Goal: Transaction & Acquisition: Purchase product/service

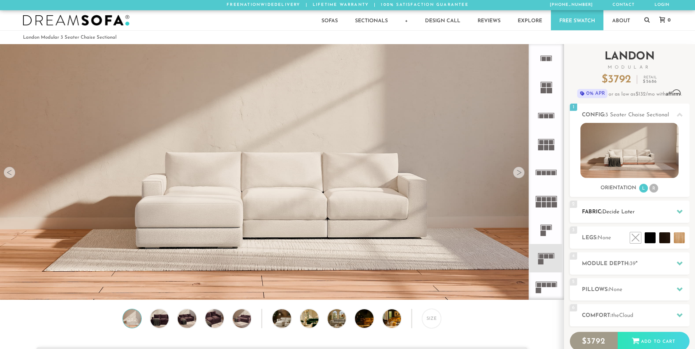
click at [634, 215] on span "Decide Later" at bounding box center [618, 211] width 32 height 5
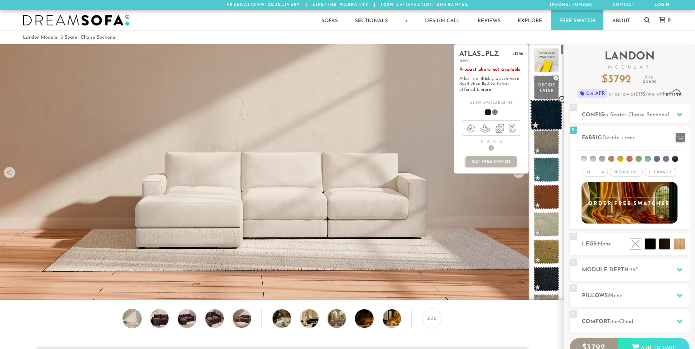
click at [551, 117] on span at bounding box center [546, 115] width 32 height 31
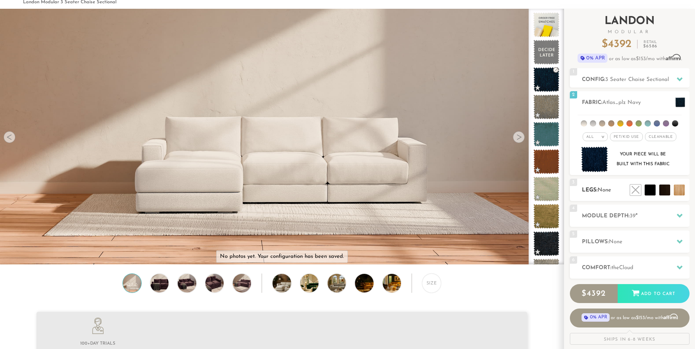
scroll to position [36, 0]
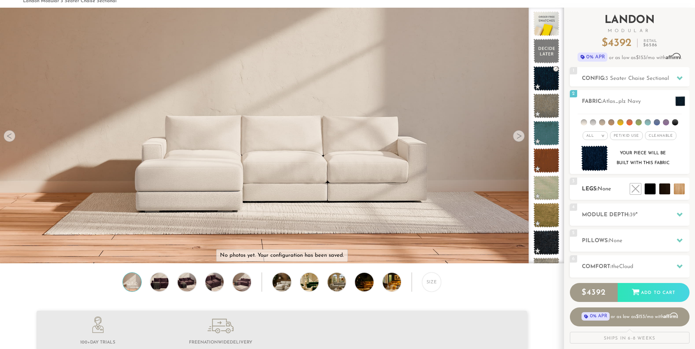
click at [637, 215] on h2 "Module Depth: 39 "" at bounding box center [636, 215] width 108 height 8
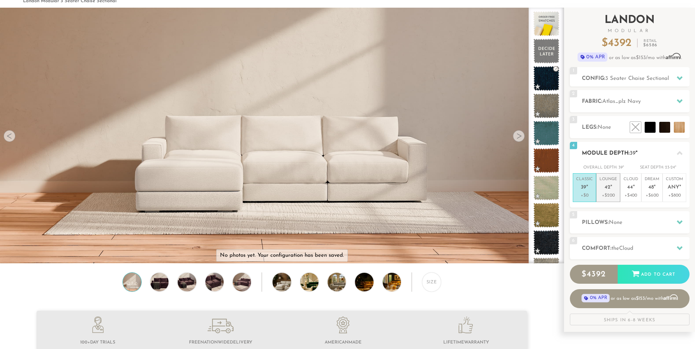
click at [606, 187] on span "42" at bounding box center [607, 188] width 6 height 6
click at [633, 187] on em """ at bounding box center [634, 188] width 2 height 6
click at [651, 191] on p "Dream 48 "" at bounding box center [651, 184] width 15 height 16
click at [629, 193] on p "+$400" at bounding box center [630, 195] width 15 height 7
click at [630, 218] on h2 "Pillows: None" at bounding box center [636, 222] width 108 height 8
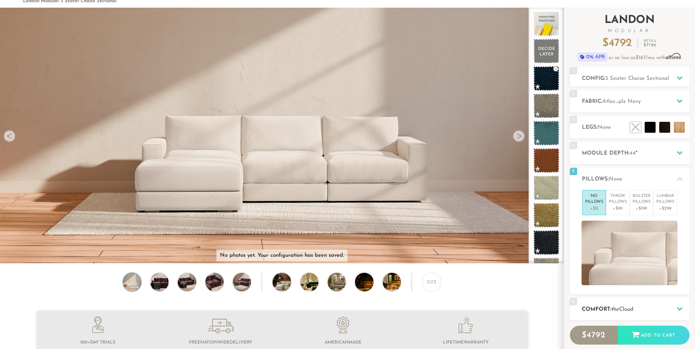
click at [641, 311] on h2 "Comfort: the Cloud" at bounding box center [636, 309] width 108 height 8
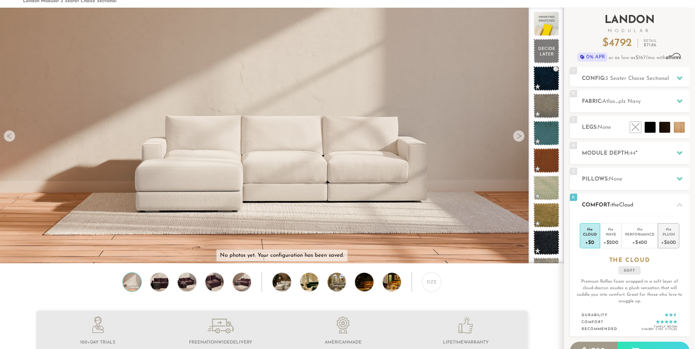
click at [669, 242] on div "+$600" at bounding box center [668, 242] width 15 height 11
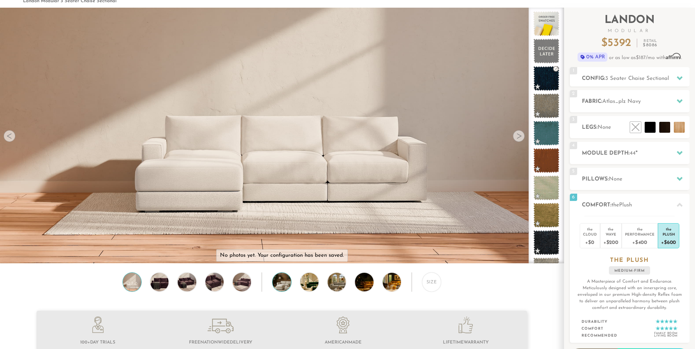
click at [276, 283] on img at bounding box center [288, 282] width 32 height 18
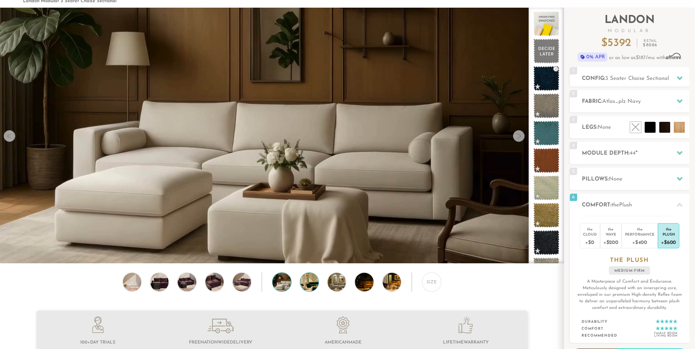
click at [303, 283] on img at bounding box center [316, 282] width 32 height 18
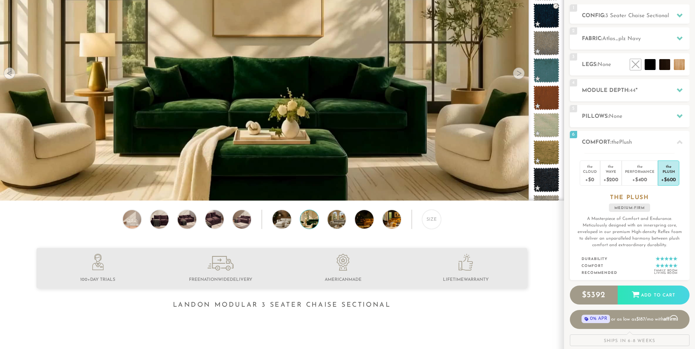
scroll to position [0, 0]
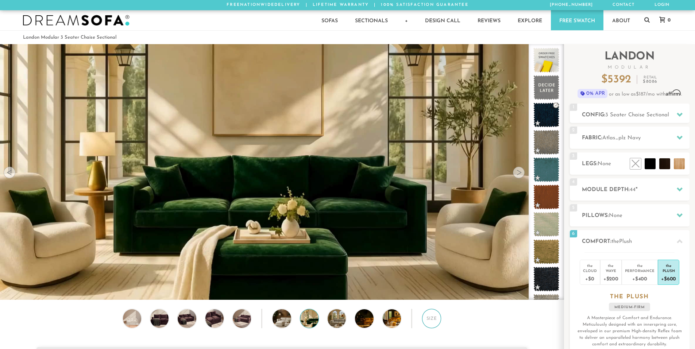
click at [426, 317] on div "Size" at bounding box center [431, 318] width 19 height 19
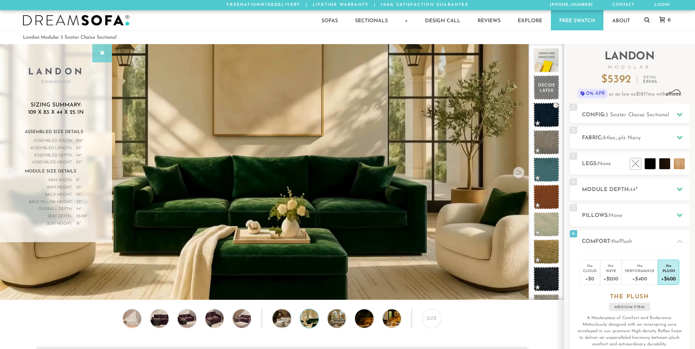
click at [101, 57] on div at bounding box center [102, 53] width 20 height 18
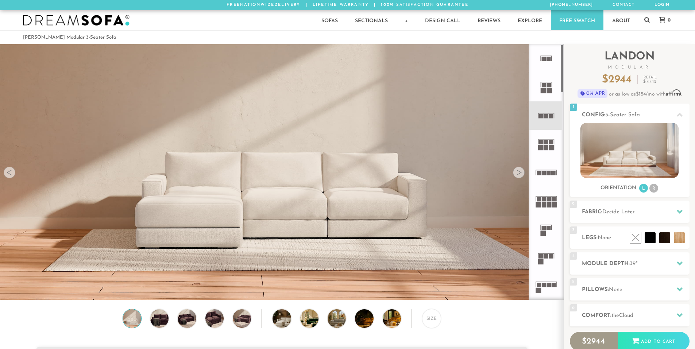
click at [517, 173] on div at bounding box center [519, 173] width 12 height 12
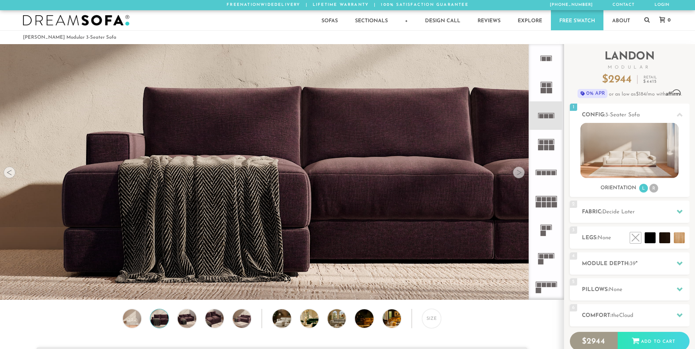
click at [517, 173] on div at bounding box center [519, 173] width 12 height 12
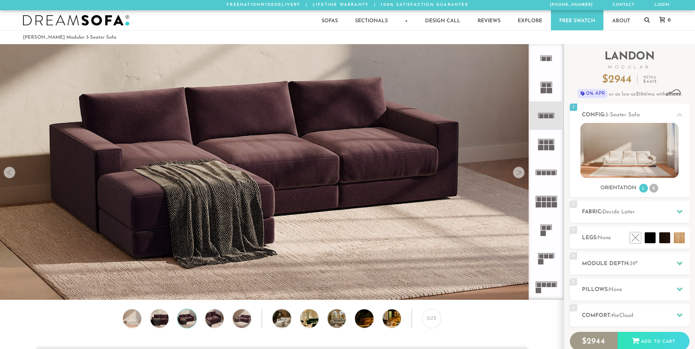
click at [517, 173] on div at bounding box center [519, 173] width 12 height 12
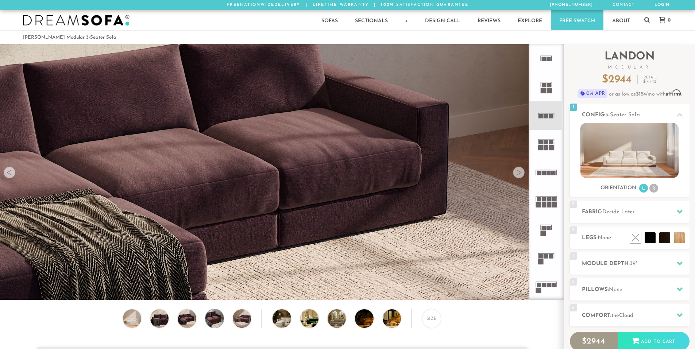
click at [517, 173] on div at bounding box center [519, 173] width 12 height 12
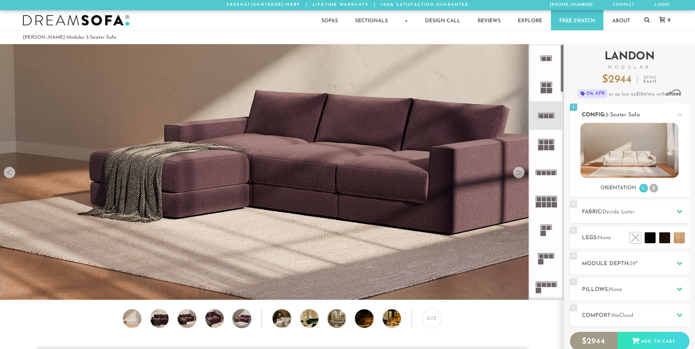
click at [652, 188] on li "R" at bounding box center [653, 188] width 9 height 9
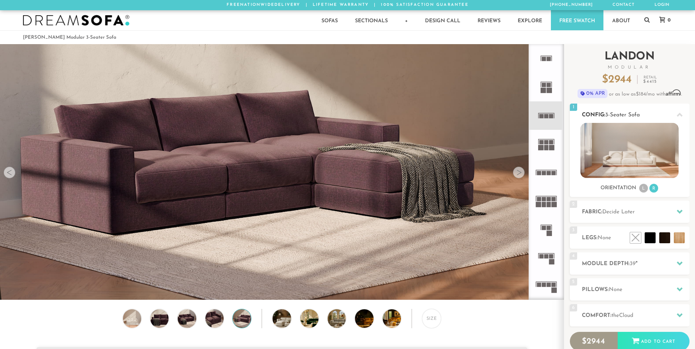
click at [641, 188] on li "L" at bounding box center [643, 188] width 9 height 9
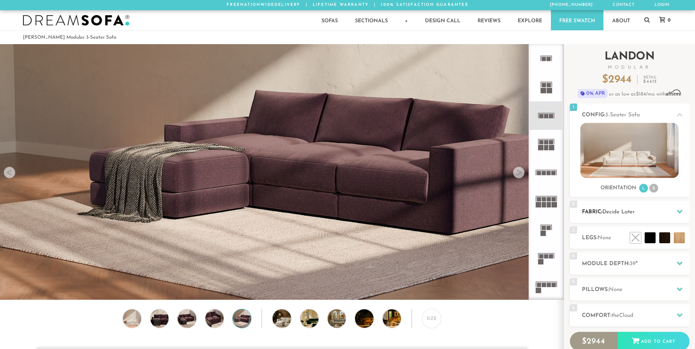
click at [638, 210] on h2 "Fabric: Decide Later" at bounding box center [636, 212] width 108 height 8
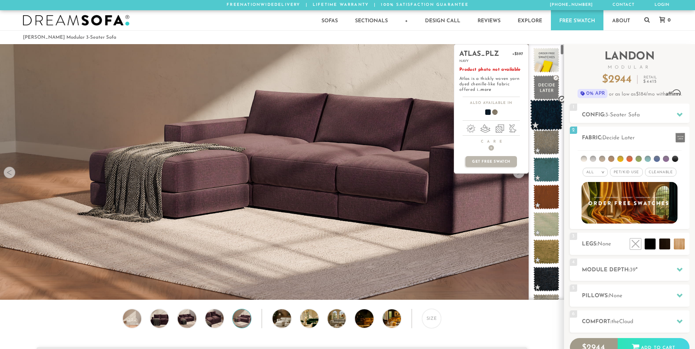
click at [548, 105] on span at bounding box center [546, 115] width 32 height 31
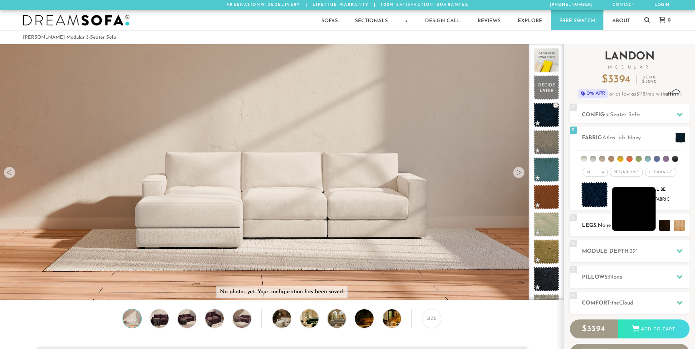
click at [651, 224] on li at bounding box center [633, 209] width 44 height 44
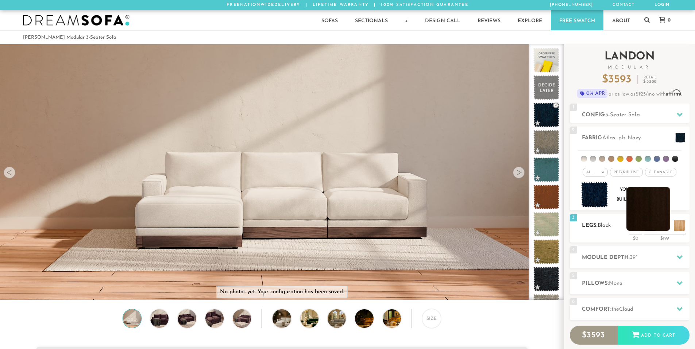
click at [662, 223] on li at bounding box center [648, 209] width 44 height 44
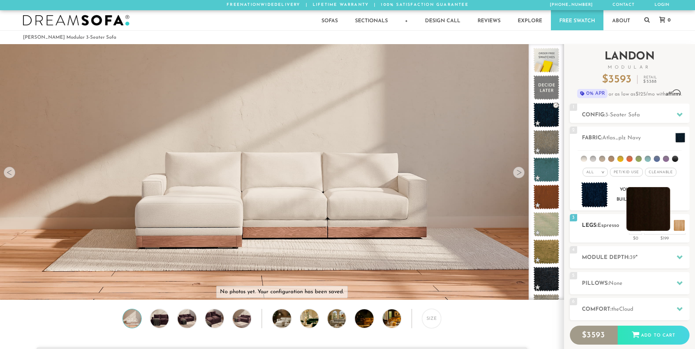
click at [657, 222] on li at bounding box center [648, 209] width 44 height 44
click at [678, 218] on li at bounding box center [663, 209] width 44 height 44
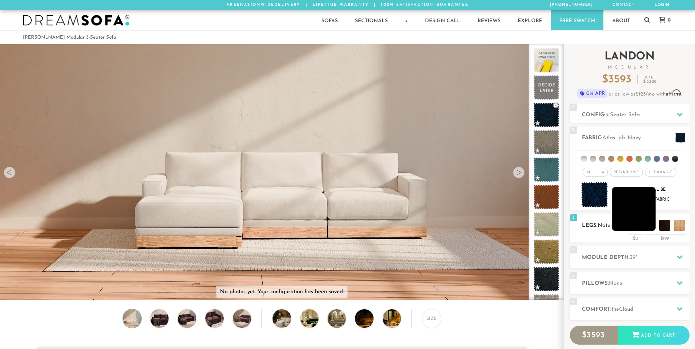
click at [650, 228] on li at bounding box center [633, 209] width 44 height 44
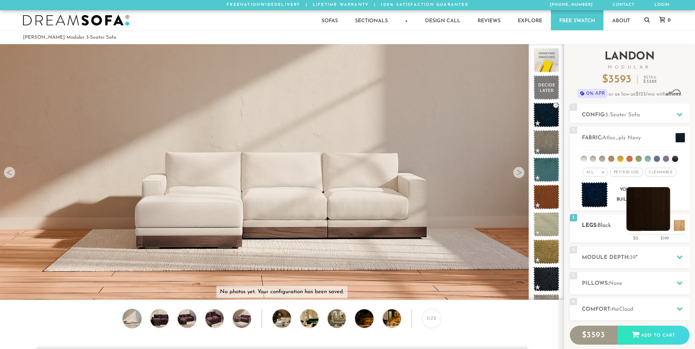
click at [660, 229] on li at bounding box center [648, 209] width 44 height 44
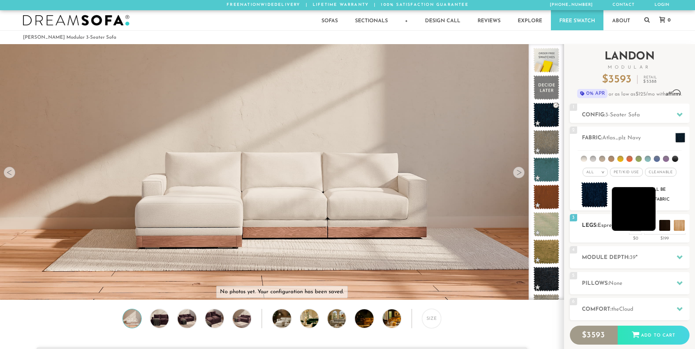
click at [645, 227] on li at bounding box center [633, 209] width 44 height 44
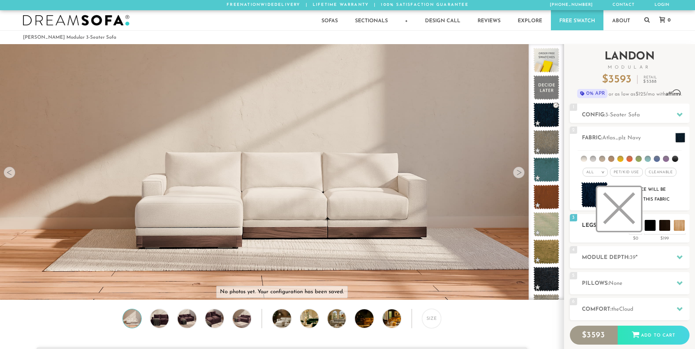
click at [635, 225] on li at bounding box center [619, 209] width 44 height 44
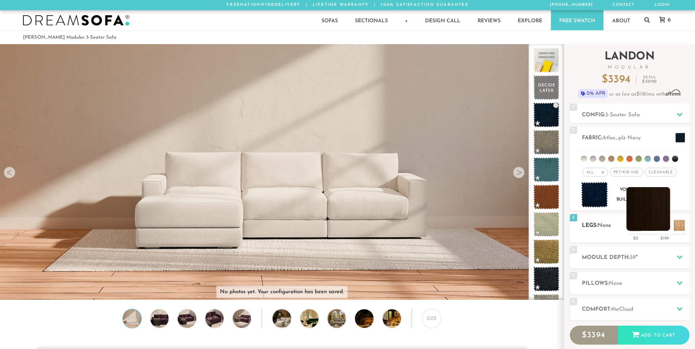
click at [653, 225] on li at bounding box center [648, 209] width 44 height 44
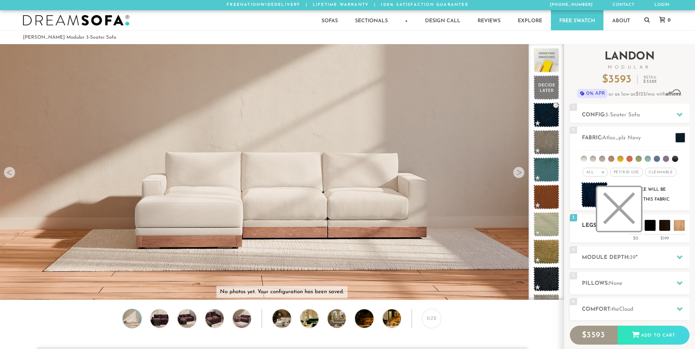
click at [637, 224] on li at bounding box center [619, 209] width 44 height 44
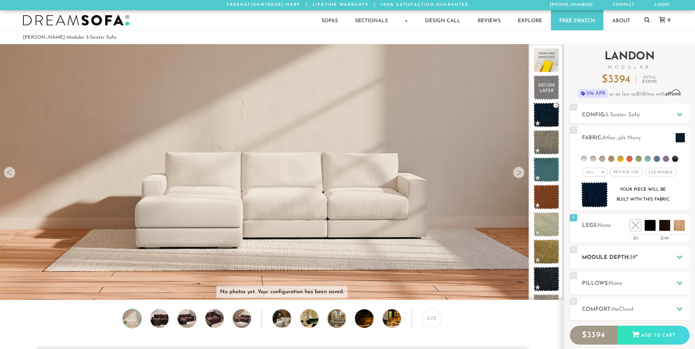
click at [637, 253] on div "4 Module Depth: 39 "" at bounding box center [630, 257] width 120 height 22
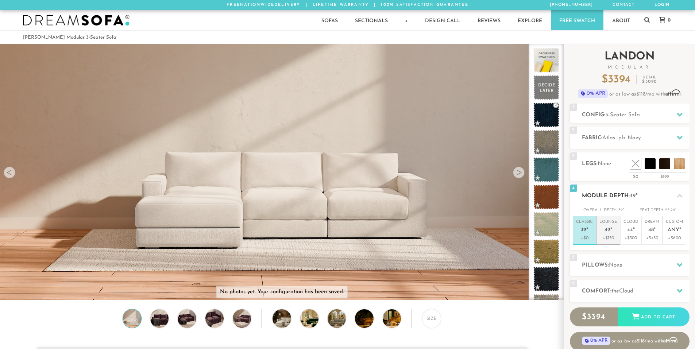
click at [609, 232] on span "42" at bounding box center [607, 230] width 6 height 6
click at [630, 232] on span "44" at bounding box center [630, 230] width 6 height 6
click at [651, 233] on span "48" at bounding box center [650, 230] width 5 height 6
click at [670, 235] on p "+$600" at bounding box center [673, 238] width 17 height 7
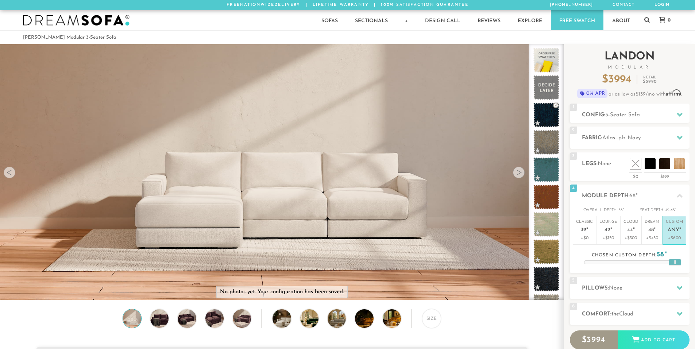
drag, startPoint x: 635, startPoint y: 259, endPoint x: 691, endPoint y: 260, distance: 55.4
click at [690, 260] on div "Introducing Landon Modular $ 3994 Retail $ 5990 $ 3994 Retail $ 5990 0% APR or …" at bounding box center [629, 217] width 131 height 347
click at [634, 229] on p "Cloud 44 "" at bounding box center [630, 227] width 15 height 16
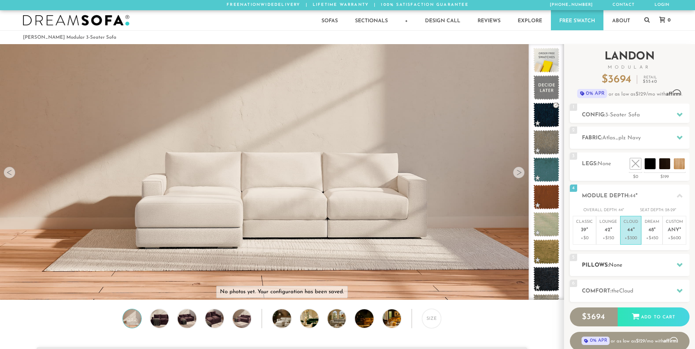
click at [635, 262] on h2 "Pillows: None" at bounding box center [636, 265] width 108 height 8
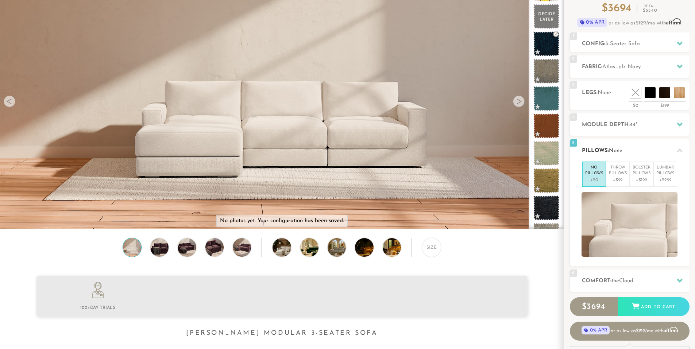
scroll to position [73, 0]
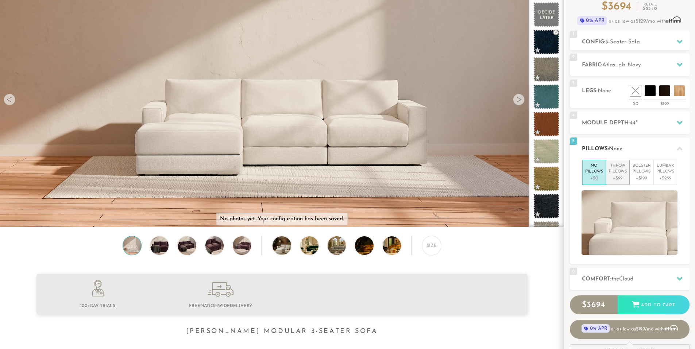
click at [610, 174] on p "Throw Pillows" at bounding box center [618, 169] width 18 height 12
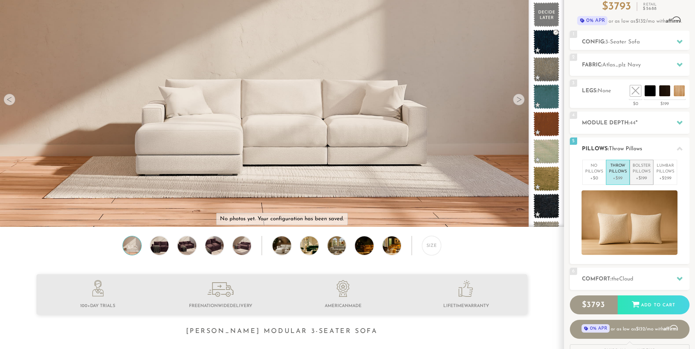
click at [638, 175] on p "+$199" at bounding box center [641, 178] width 18 height 7
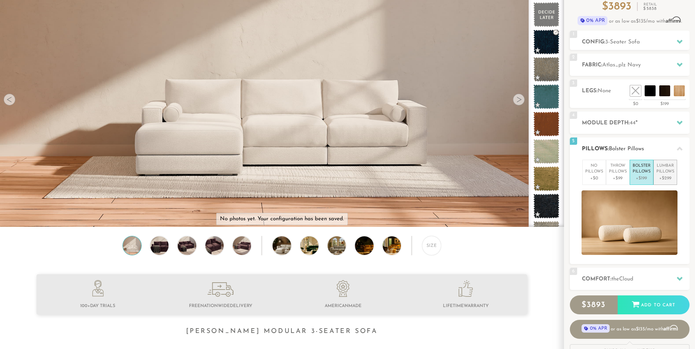
click at [662, 172] on p "Lumbar Pillows" at bounding box center [665, 169] width 18 height 12
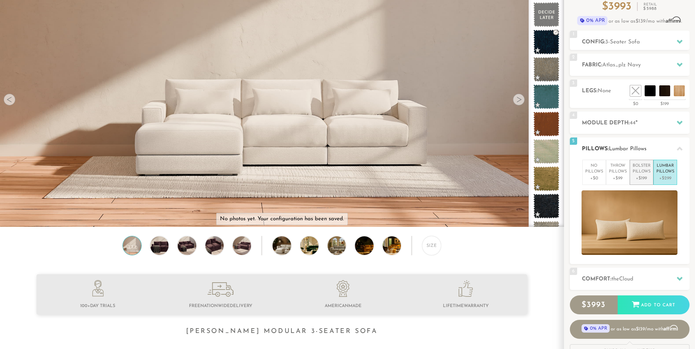
click at [646, 172] on p "Bolster Pillows" at bounding box center [641, 169] width 18 height 12
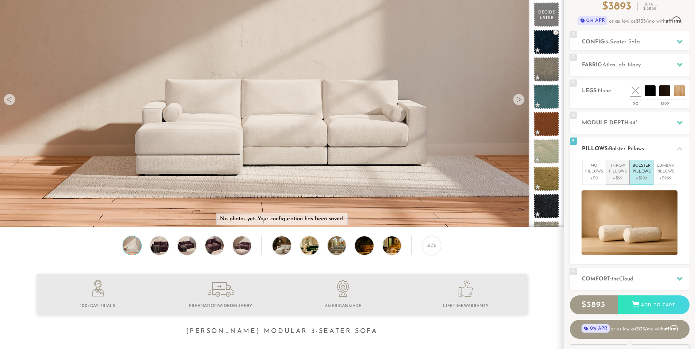
click at [618, 174] on p "Throw Pillows" at bounding box center [618, 169] width 18 height 12
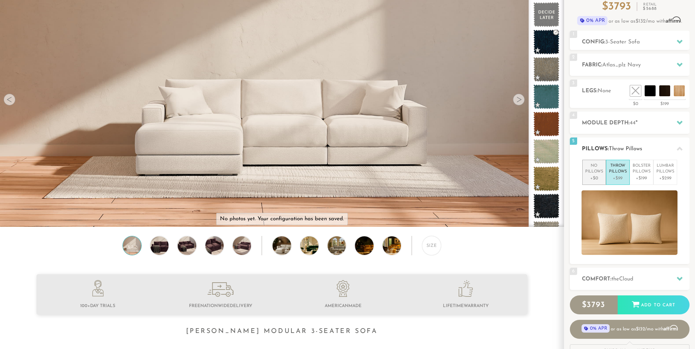
click at [596, 174] on p "No Pillows" at bounding box center [594, 169] width 18 height 12
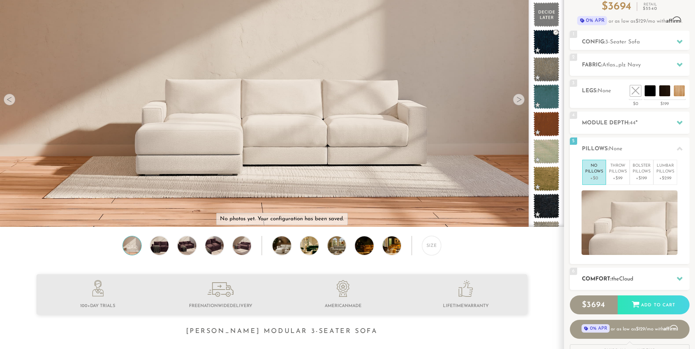
click at [606, 271] on div "6 Comfort: the Cloud soft" at bounding box center [630, 279] width 120 height 22
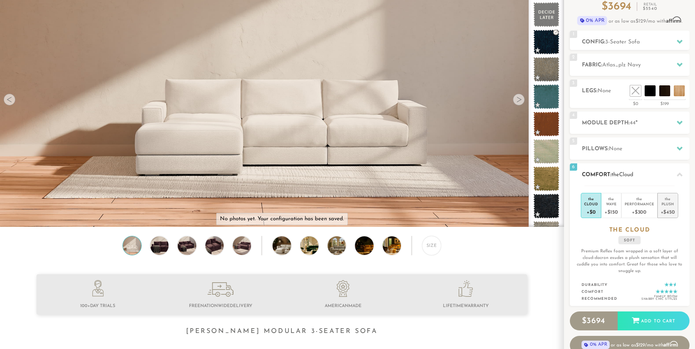
click at [660, 211] on div "+$450" at bounding box center [667, 211] width 14 height 11
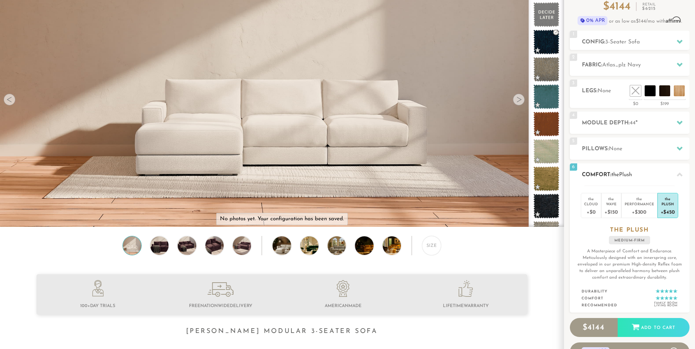
click at [671, 174] on h2 "Comfort: the Plush" at bounding box center [636, 175] width 108 height 8
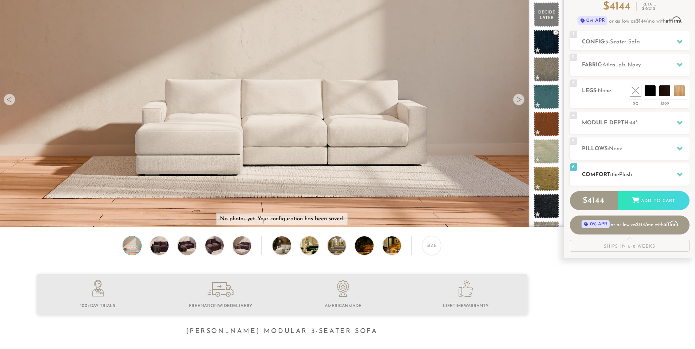
scroll to position [0, 0]
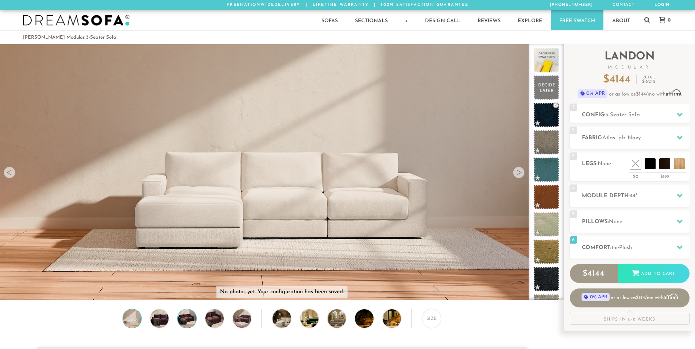
drag, startPoint x: 162, startPoint y: 327, endPoint x: 178, endPoint y: 321, distance: 16.8
click at [163, 327] on img at bounding box center [159, 318] width 22 height 18
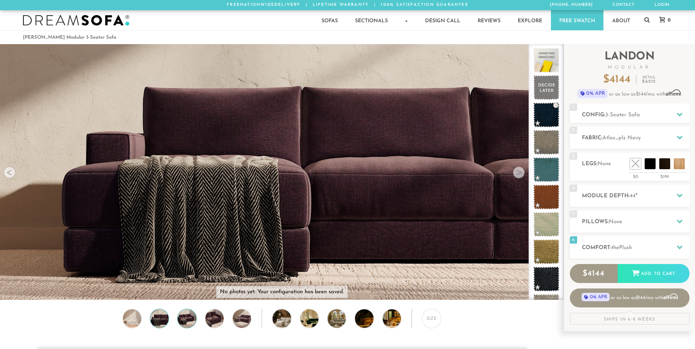
click at [186, 320] on img at bounding box center [187, 318] width 22 height 18
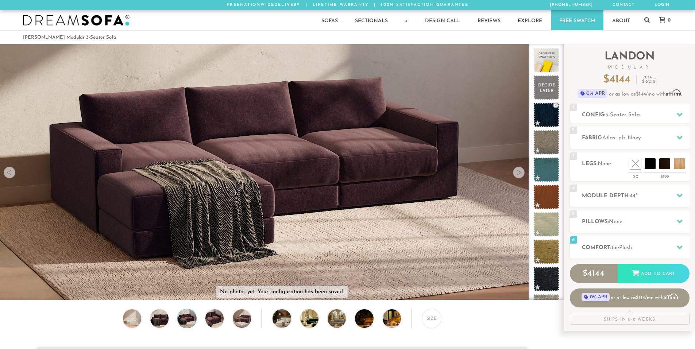
click at [203, 320] on div "Size" at bounding box center [281, 320] width 563 height 23
click at [215, 320] on img at bounding box center [214, 318] width 22 height 18
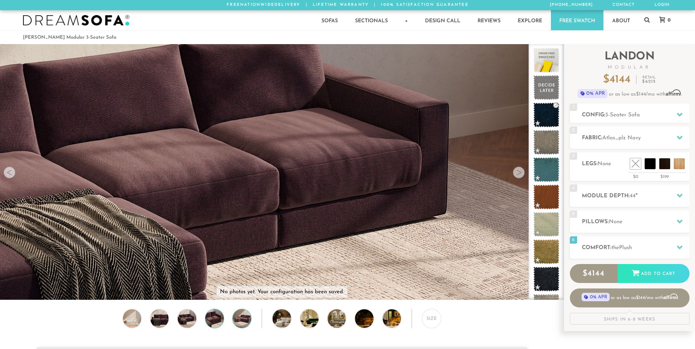
click at [241, 320] on img at bounding box center [242, 318] width 22 height 18
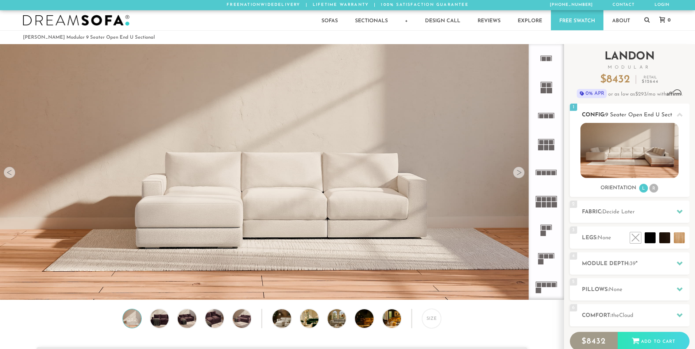
click at [667, 112] on span "9 Seater Open End U Sectional" at bounding box center [644, 114] width 79 height 5
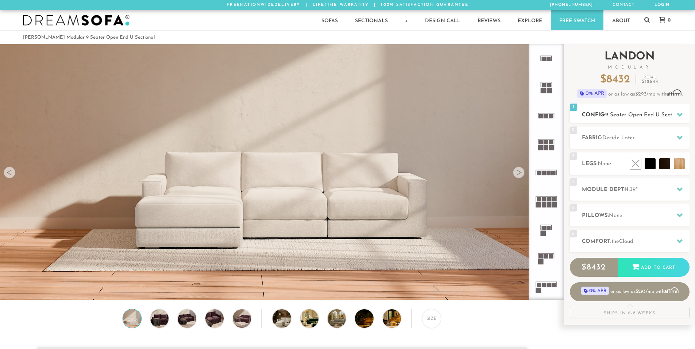
click at [667, 112] on span "9 Seater Open End U Sectional" at bounding box center [644, 114] width 79 height 5
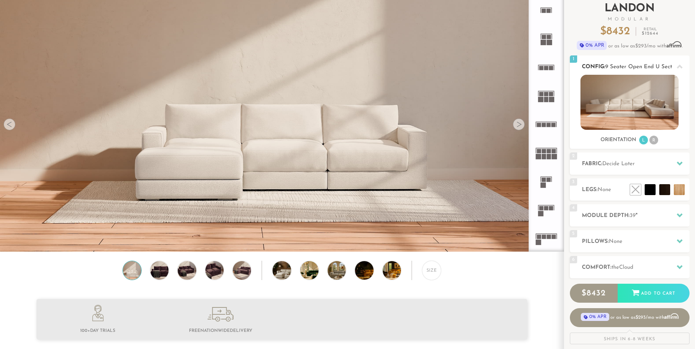
scroll to position [36, 0]
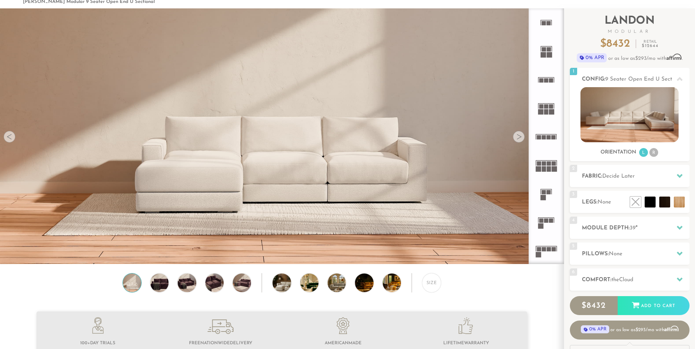
click at [546, 160] on rect at bounding box center [546, 160] width 21 height 1
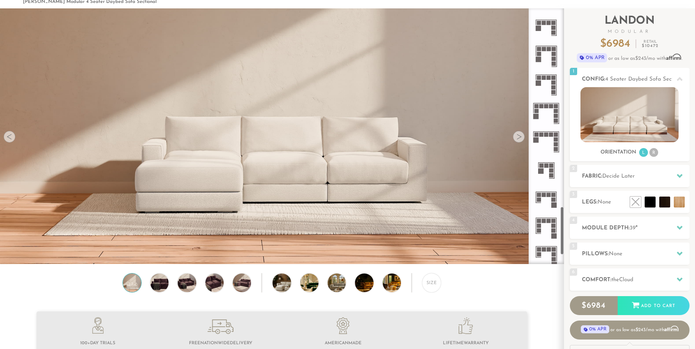
scroll to position [1053, 0]
click at [551, 138] on icon at bounding box center [546, 140] width 28 height 28
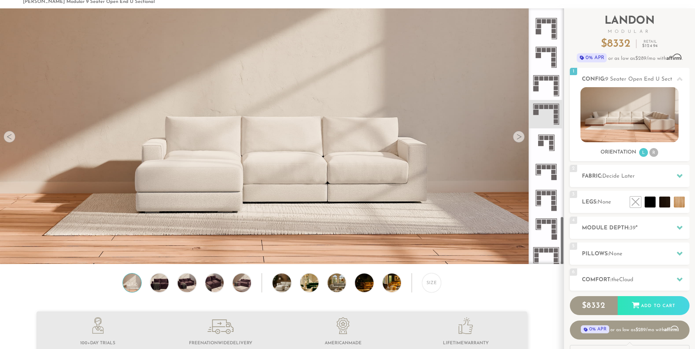
scroll to position [1112, 0]
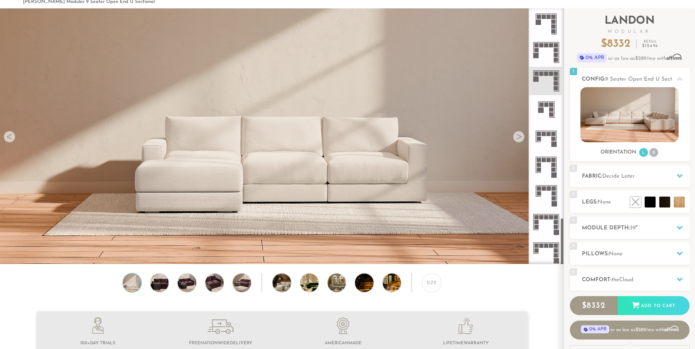
click at [544, 169] on icon at bounding box center [546, 166] width 28 height 28
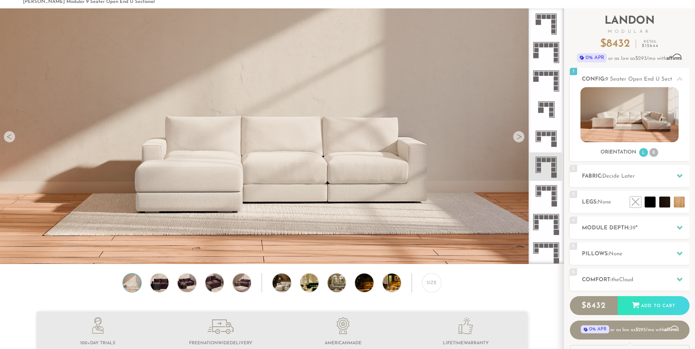
click at [543, 181] on icon at bounding box center [546, 195] width 28 height 28
click at [544, 228] on icon at bounding box center [546, 224] width 28 height 28
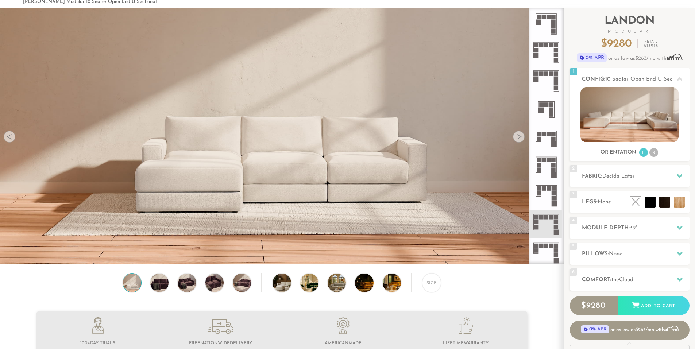
click at [545, 241] on icon at bounding box center [546, 252] width 28 height 28
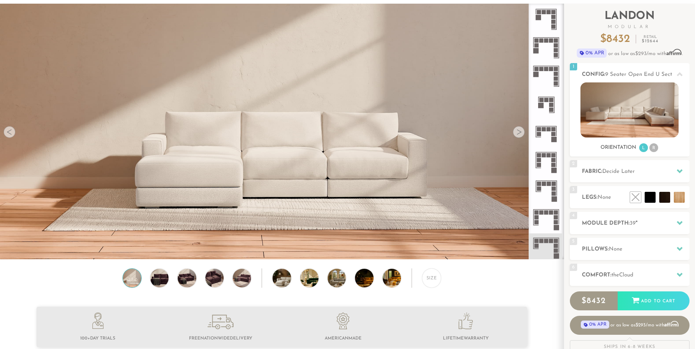
scroll to position [72, 0]
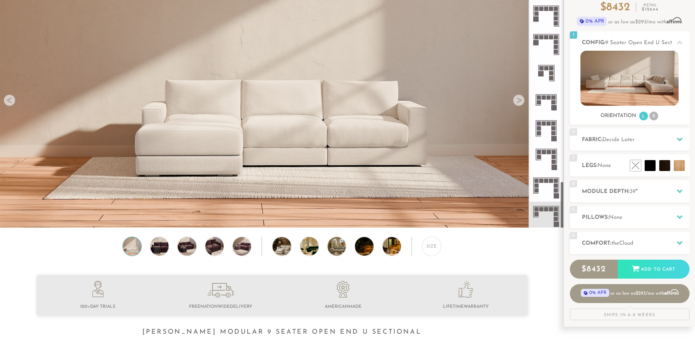
click at [544, 182] on rect at bounding box center [546, 181] width 4 height 4
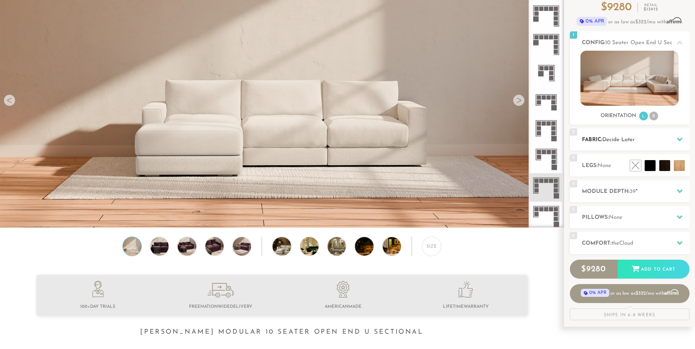
click at [624, 142] on span "Decide Later" at bounding box center [618, 139] width 32 height 5
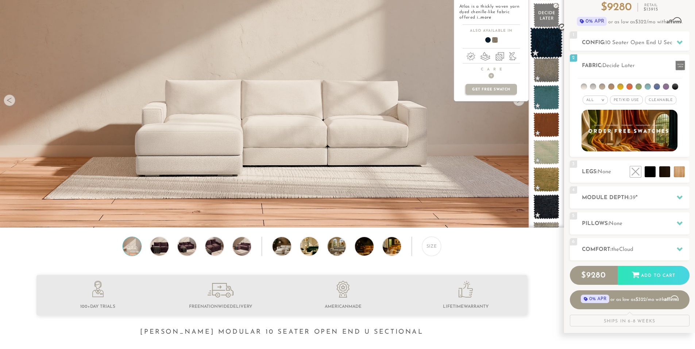
click at [549, 58] on span at bounding box center [546, 70] width 26 height 25
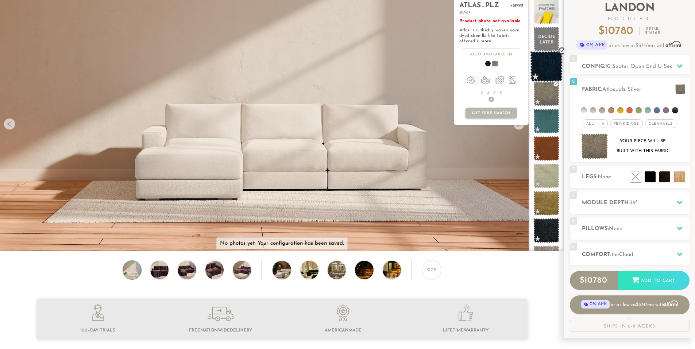
scroll to position [36, 0]
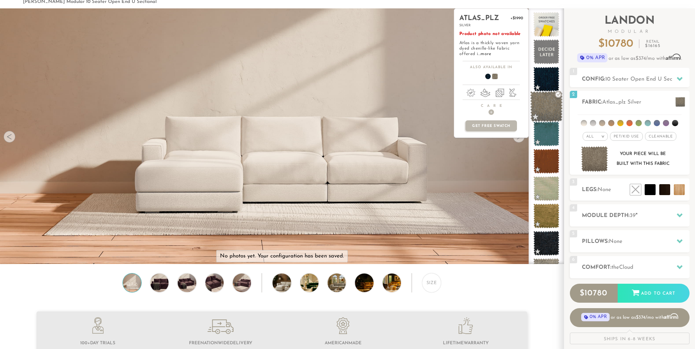
click at [542, 105] on span at bounding box center [546, 106] width 32 height 31
click at [546, 151] on span at bounding box center [546, 161] width 32 height 31
click at [544, 135] on span at bounding box center [546, 134] width 32 height 31
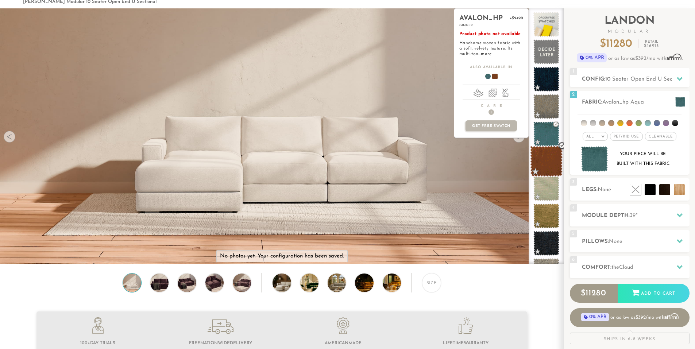
click at [543, 157] on span at bounding box center [546, 161] width 32 height 31
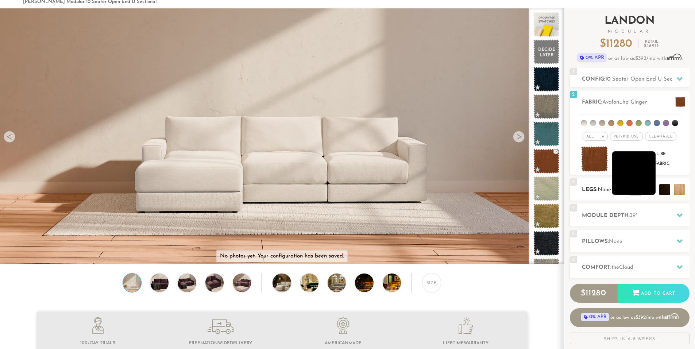
click at [645, 186] on li at bounding box center [633, 173] width 44 height 44
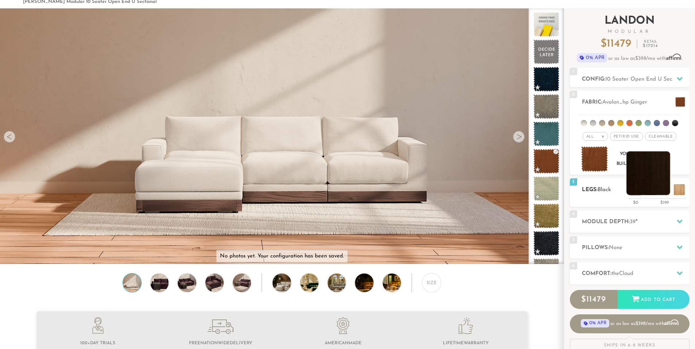
click at [660, 188] on li at bounding box center [648, 173] width 44 height 44
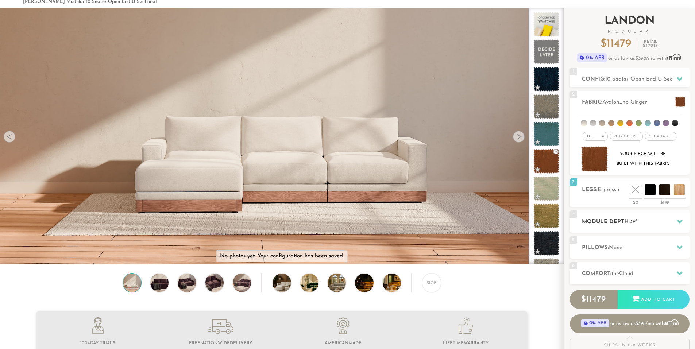
click at [655, 217] on div "4 Module Depth: 39 "" at bounding box center [630, 221] width 120 height 22
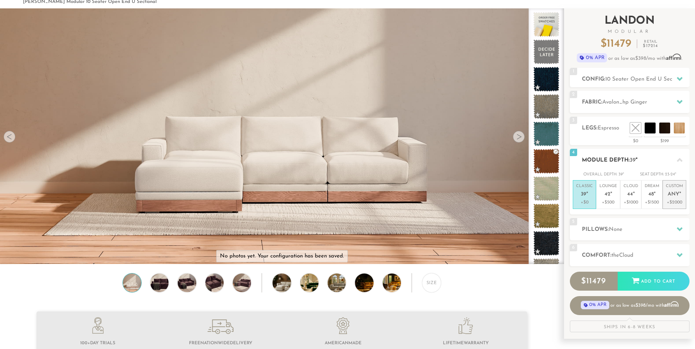
click at [679, 191] on em """ at bounding box center [680, 194] width 2 height 6
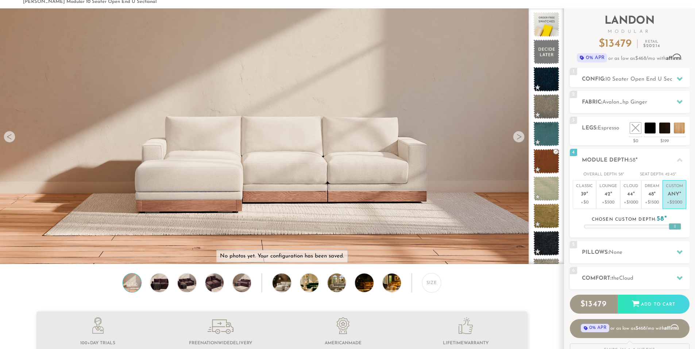
drag, startPoint x: 647, startPoint y: 224, endPoint x: 698, endPoint y: 224, distance: 51.1
click at [694, 224] on html "Summer Sale - 15% Off All Custom Orders 877-914-5183 Free Nationwide Delivery L…" at bounding box center [347, 138] width 695 height 349
click at [660, 246] on div "5 Pillows: None" at bounding box center [630, 252] width 120 height 22
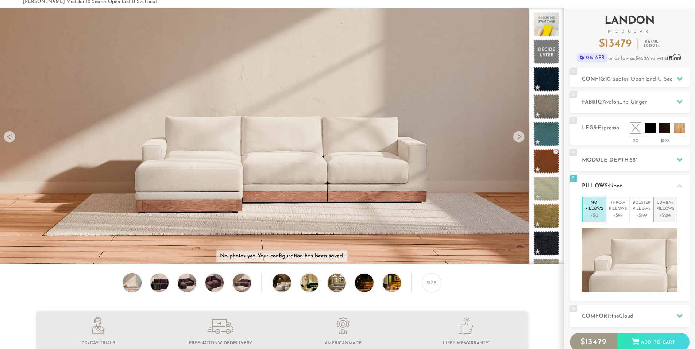
click at [665, 215] on p "+$299" at bounding box center [665, 215] width 18 height 7
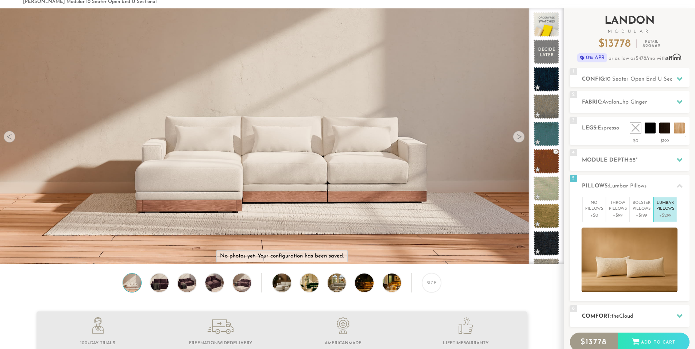
click at [641, 310] on div "6 Comfort: the Cloud soft" at bounding box center [630, 316] width 120 height 22
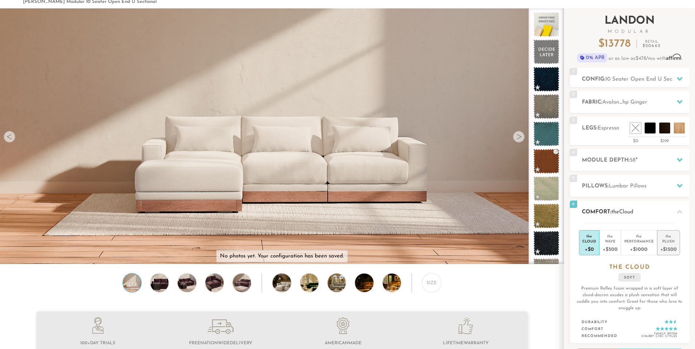
click at [672, 248] on div "+$1500" at bounding box center [668, 249] width 16 height 11
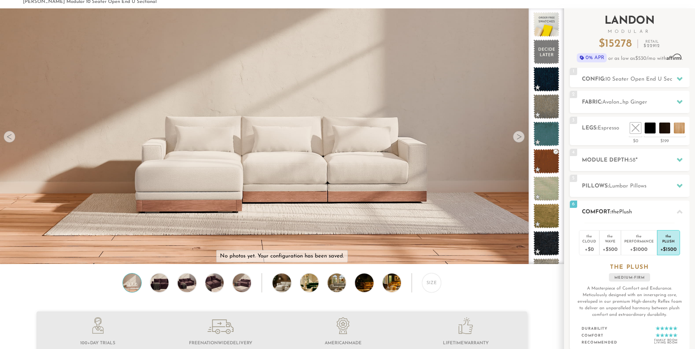
scroll to position [0, 0]
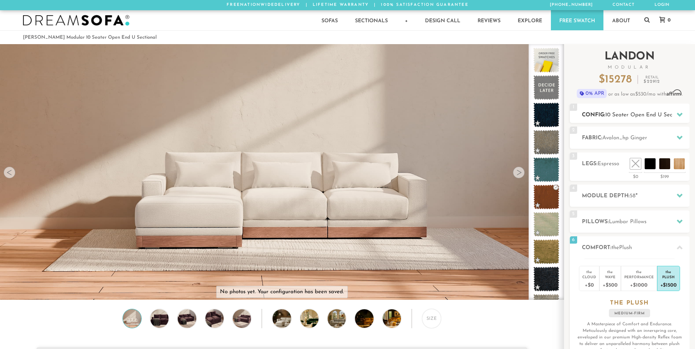
click at [621, 112] on span "10 Seater Open End U Sectional" at bounding box center [645, 114] width 81 height 5
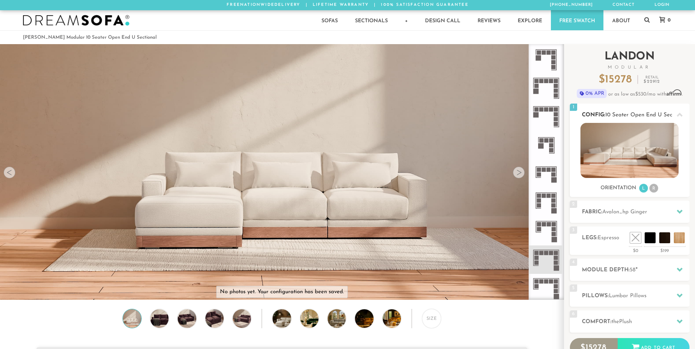
click at [652, 187] on li "R" at bounding box center [653, 188] width 9 height 9
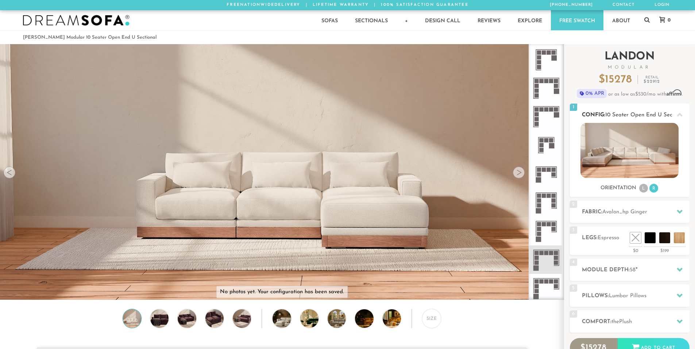
click at [640, 187] on li "L" at bounding box center [643, 188] width 9 height 9
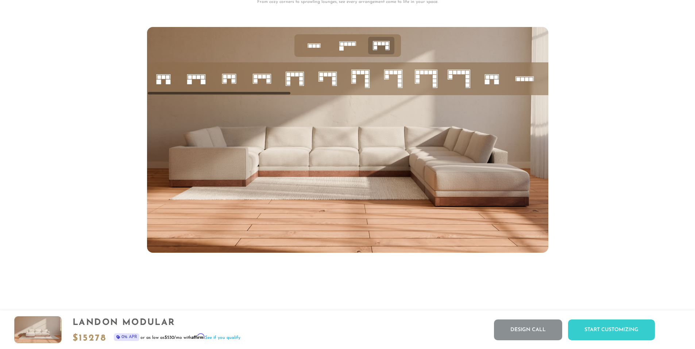
scroll to position [3184, 0]
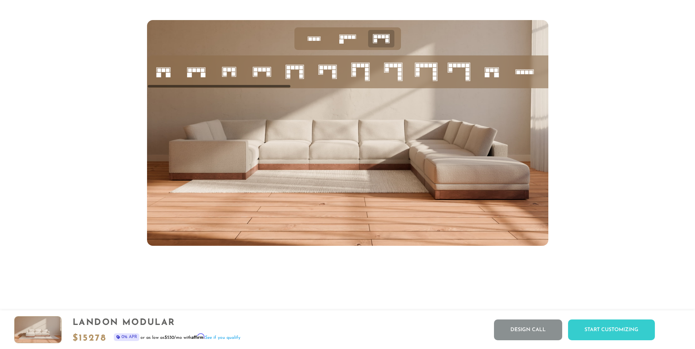
click at [302, 69] on rect at bounding box center [301, 68] width 4 height 4
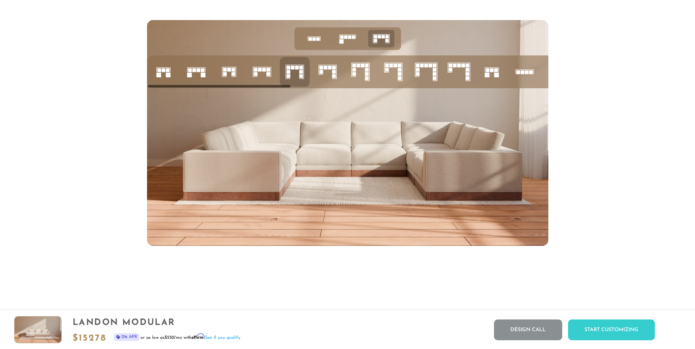
click at [335, 72] on icon at bounding box center [327, 71] width 25 height 25
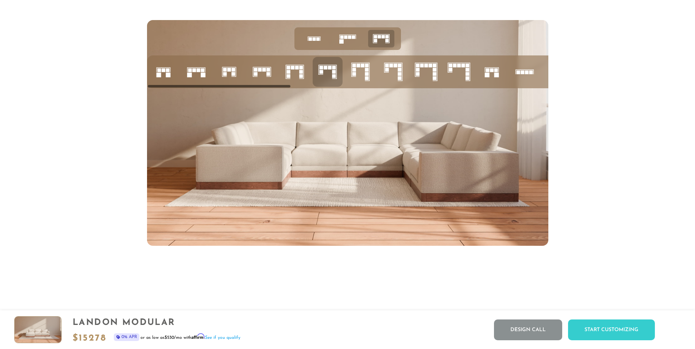
click at [354, 71] on rect at bounding box center [354, 70] width 4 height 4
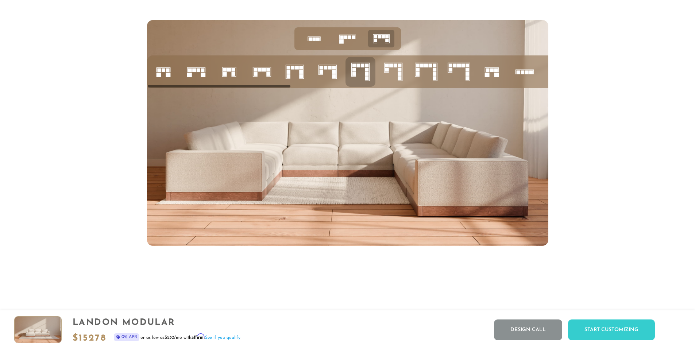
click at [457, 68] on icon at bounding box center [458, 71] width 25 height 25
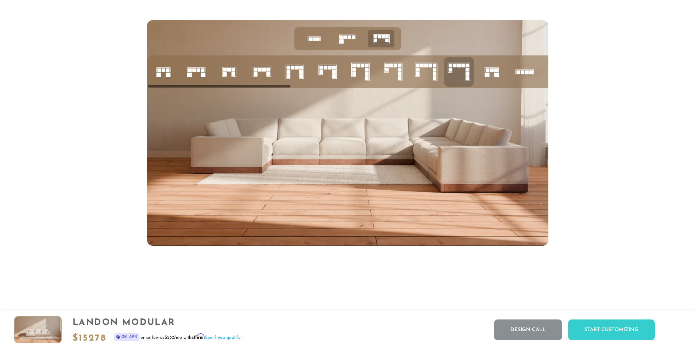
click at [352, 39] on rect at bounding box center [353, 36] width 3 height 3
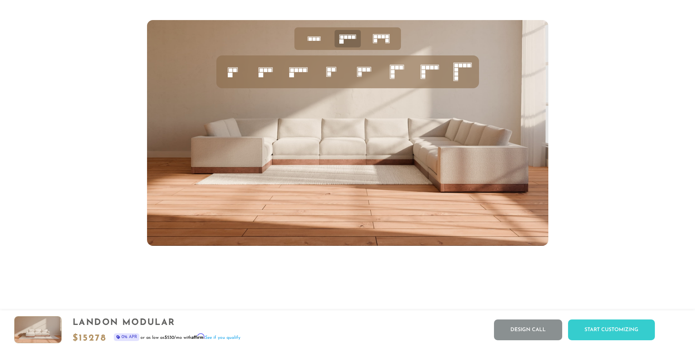
click at [342, 42] on icon at bounding box center [347, 38] width 23 height 23
click at [315, 40] on rect at bounding box center [313, 39] width 3 height 3
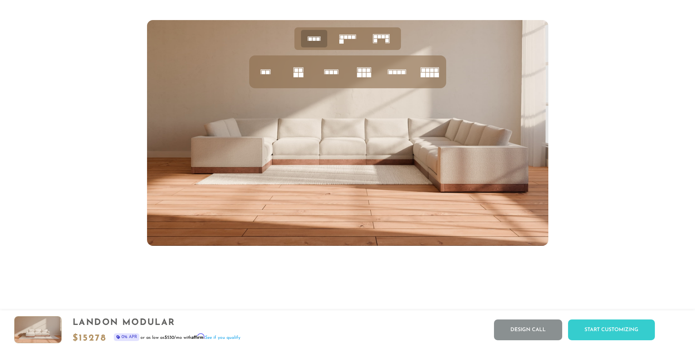
click at [356, 39] on icon at bounding box center [347, 38] width 23 height 23
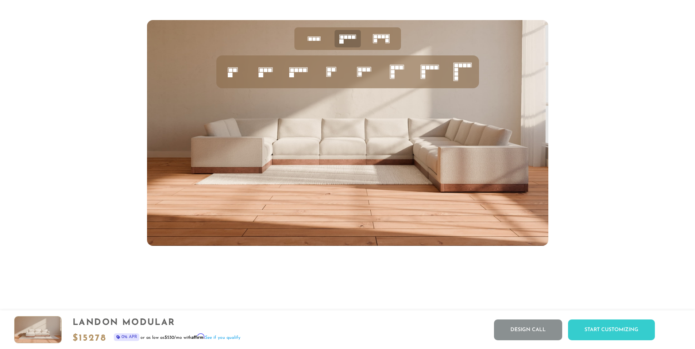
click at [263, 71] on icon at bounding box center [265, 71] width 25 height 25
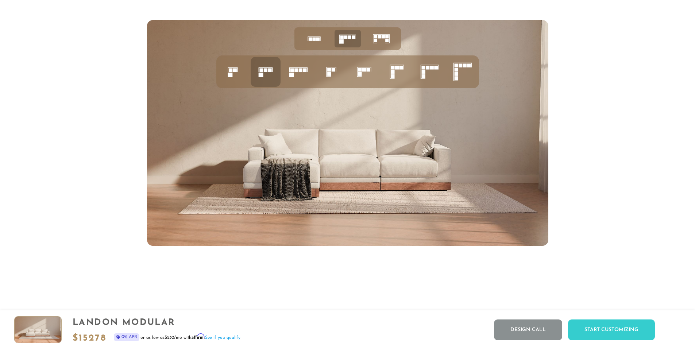
click at [457, 67] on rect at bounding box center [456, 65] width 4 height 4
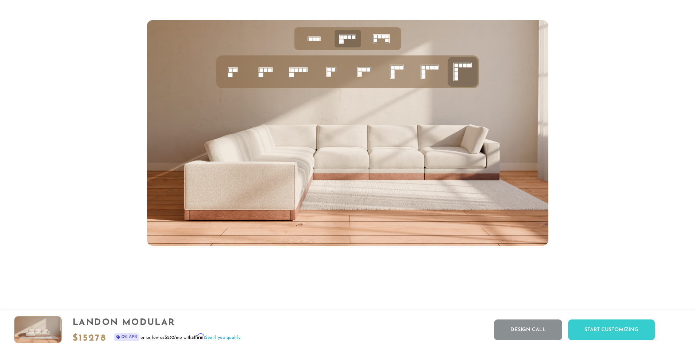
click at [334, 71] on rect at bounding box center [333, 70] width 4 height 4
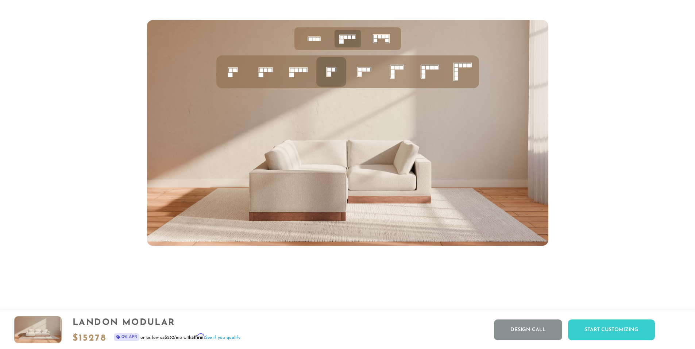
click at [361, 74] on icon at bounding box center [364, 71] width 25 height 25
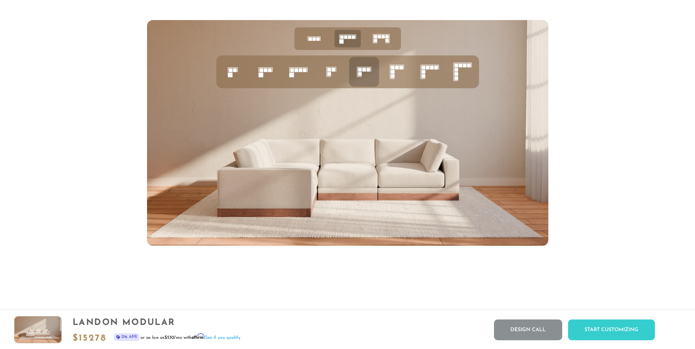
click at [339, 74] on icon at bounding box center [331, 71] width 25 height 25
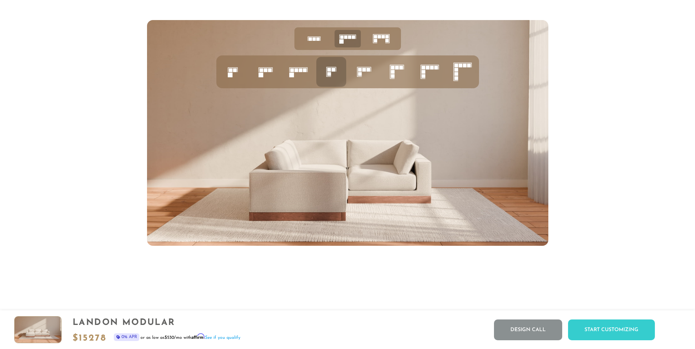
click at [400, 69] on rect at bounding box center [401, 68] width 4 height 4
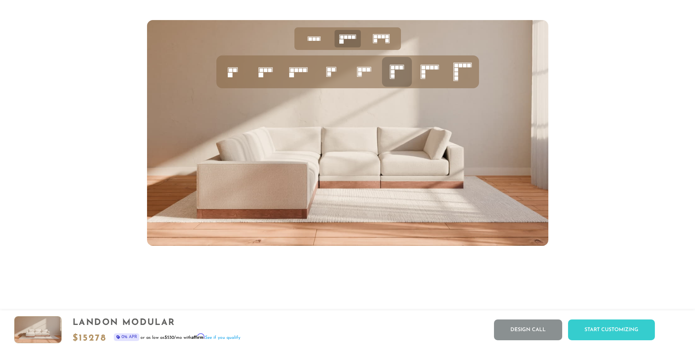
click at [426, 72] on icon at bounding box center [429, 71] width 25 height 25
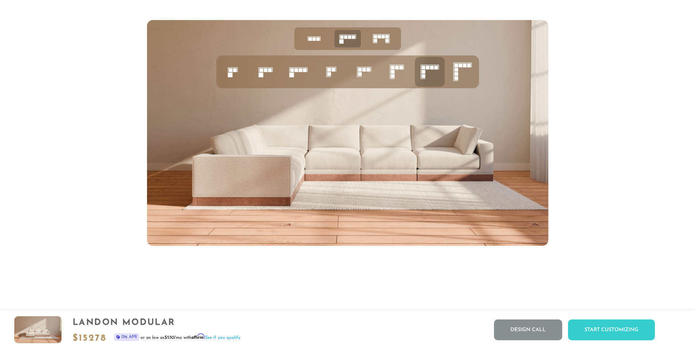
click at [359, 71] on rect at bounding box center [360, 70] width 4 height 4
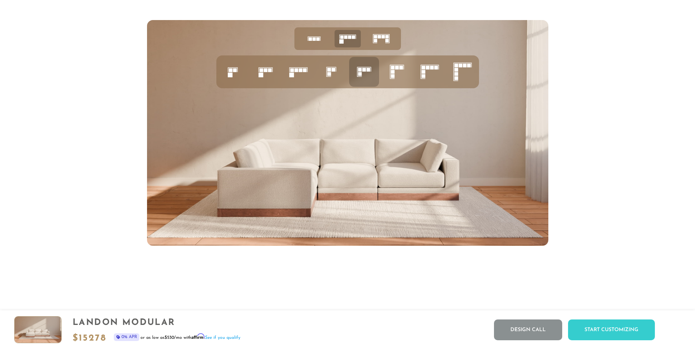
click at [333, 75] on icon at bounding box center [331, 71] width 25 height 25
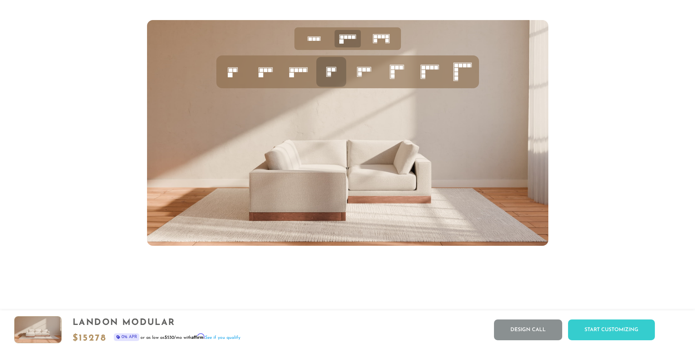
click at [305, 72] on rect at bounding box center [305, 70] width 4 height 4
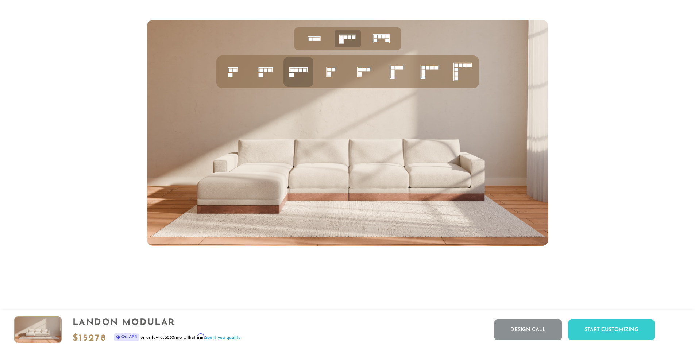
click at [268, 72] on rect at bounding box center [270, 70] width 4 height 4
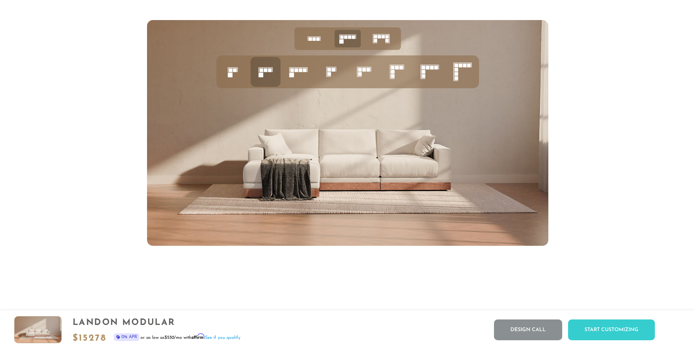
click at [365, 71] on rect at bounding box center [364, 70] width 4 height 4
